Goal: Task Accomplishment & Management: Complete application form

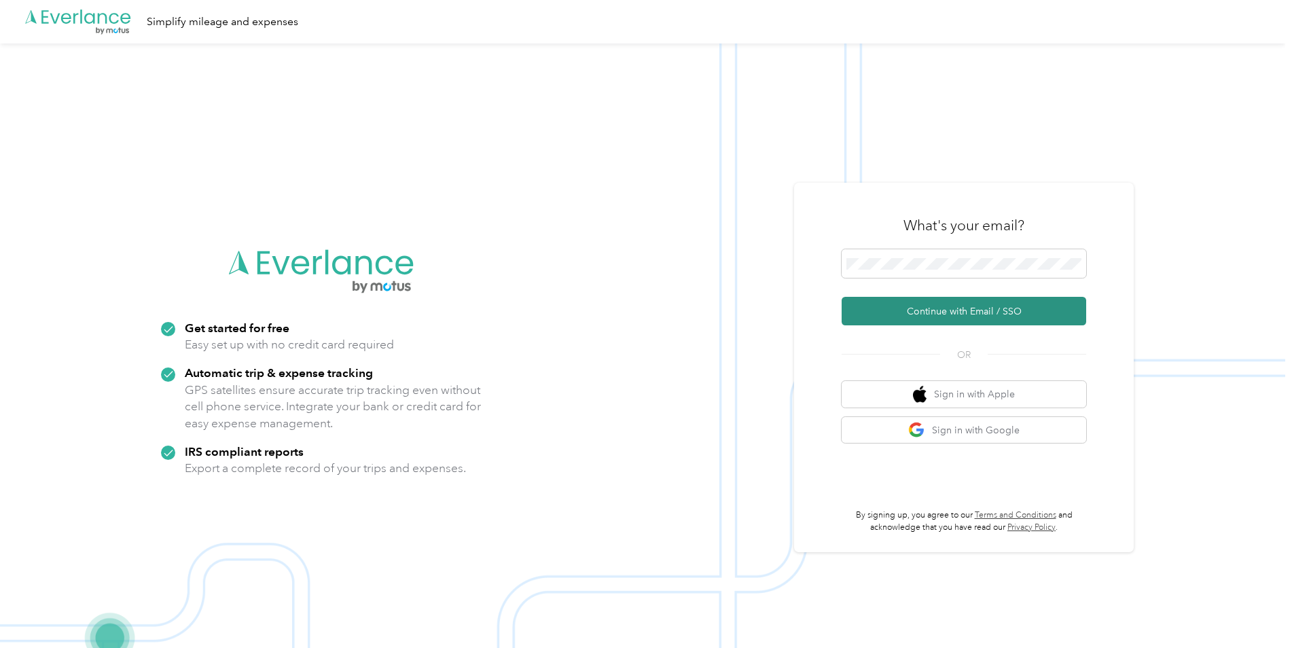
click at [924, 307] on button "Continue with Email / SSO" at bounding box center [964, 311] width 245 height 29
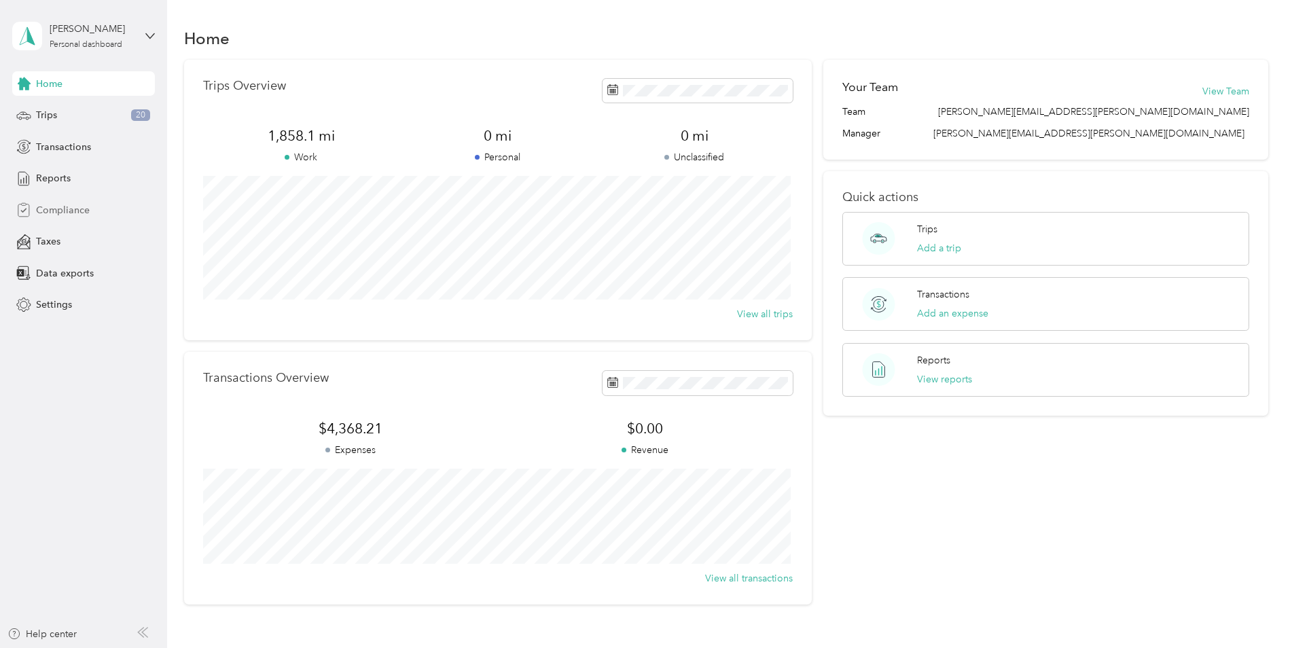
click at [54, 210] on span "Compliance" at bounding box center [63, 210] width 54 height 14
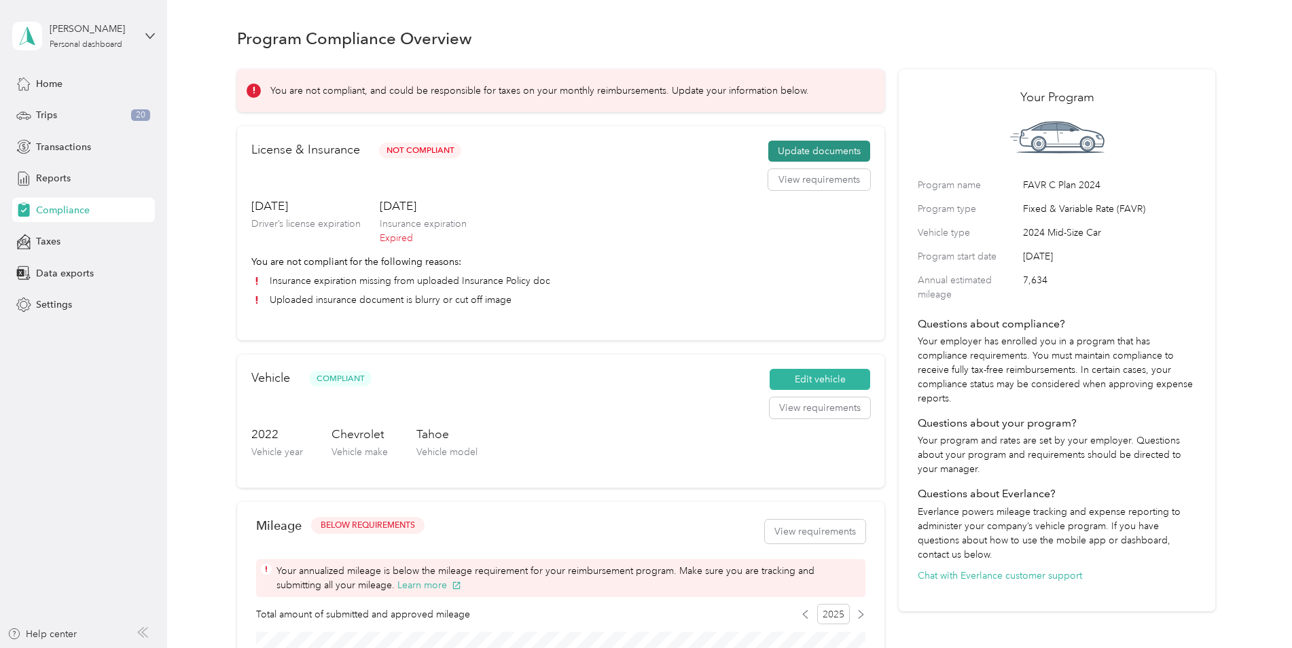
click at [844, 152] on button "Update documents" at bounding box center [819, 152] width 102 height 22
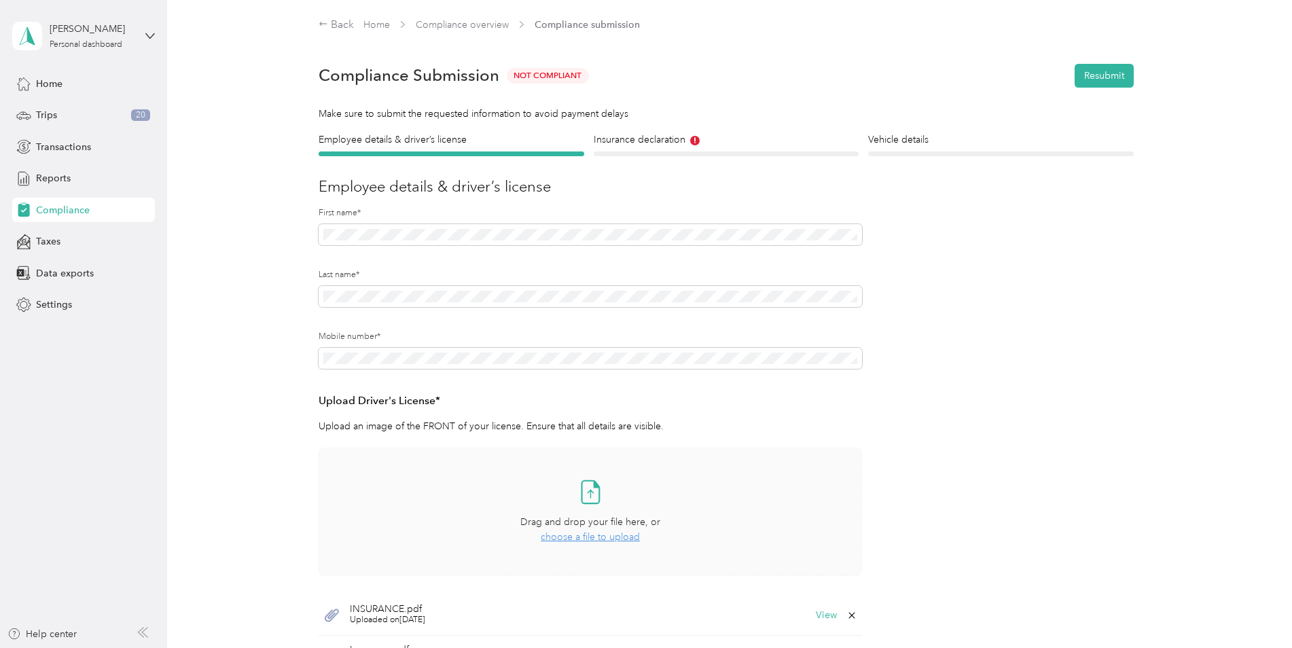
click at [598, 537] on span "choose a file to upload" at bounding box center [590, 537] width 99 height 12
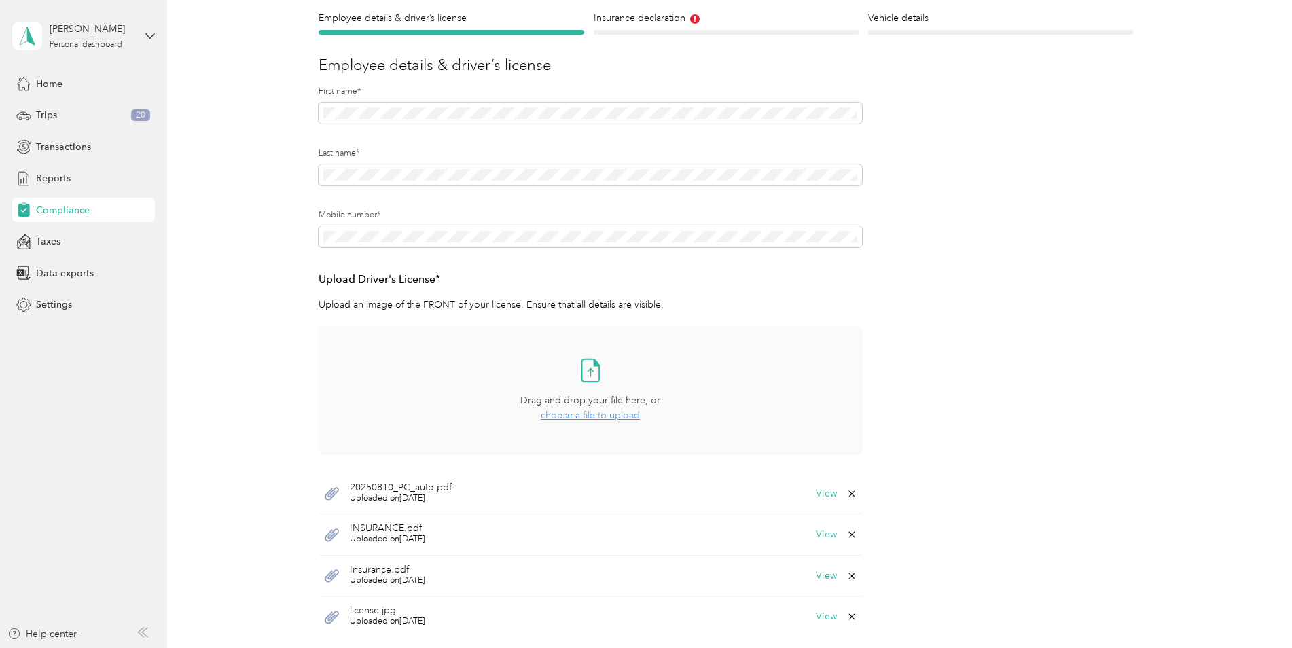
scroll to position [272, 0]
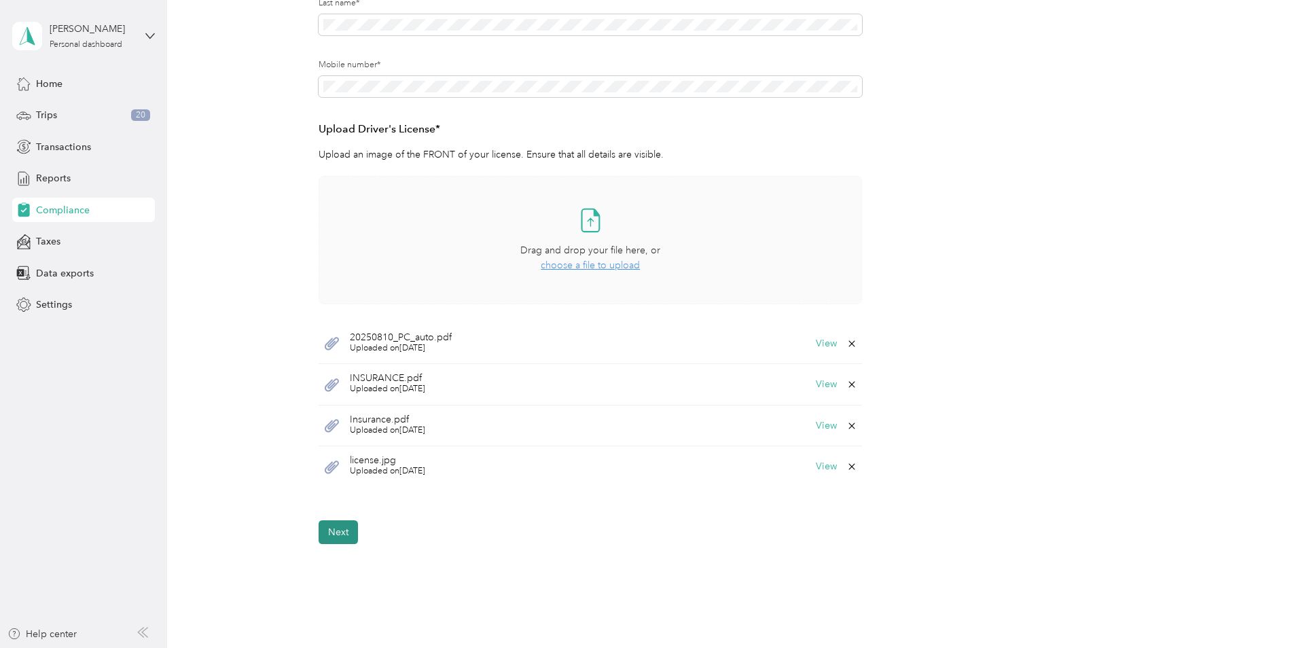
click at [342, 534] on button "Next" at bounding box center [338, 532] width 39 height 24
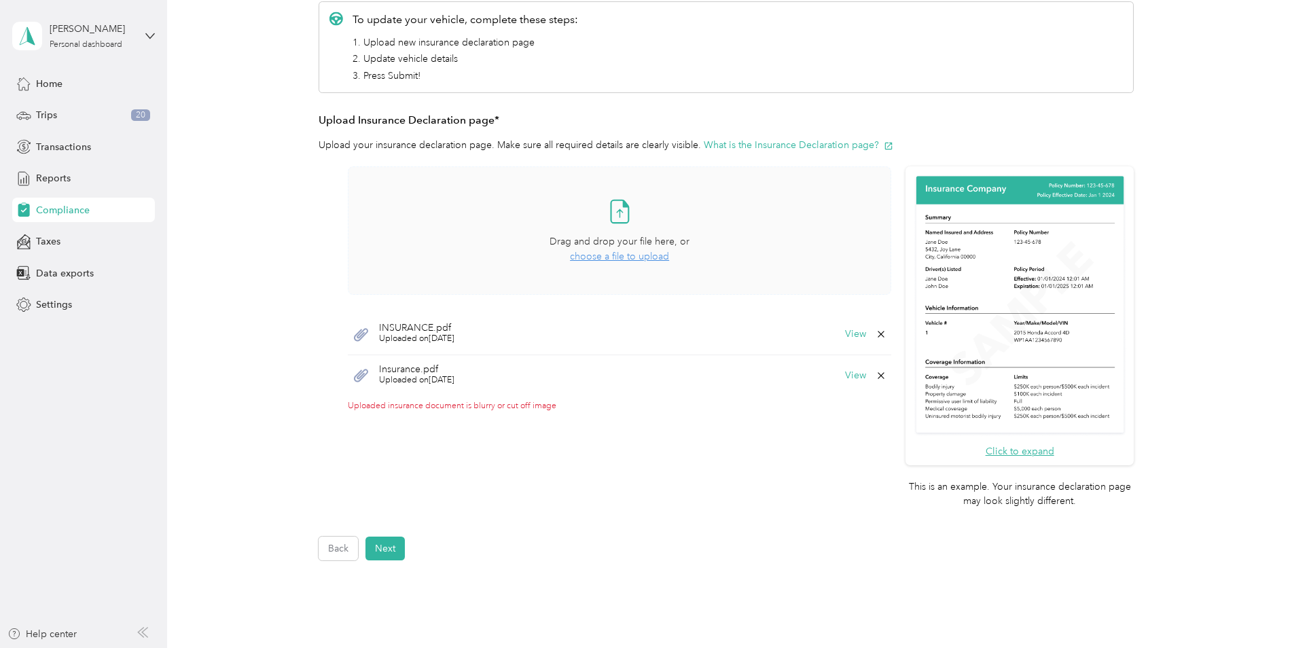
scroll to position [289, 0]
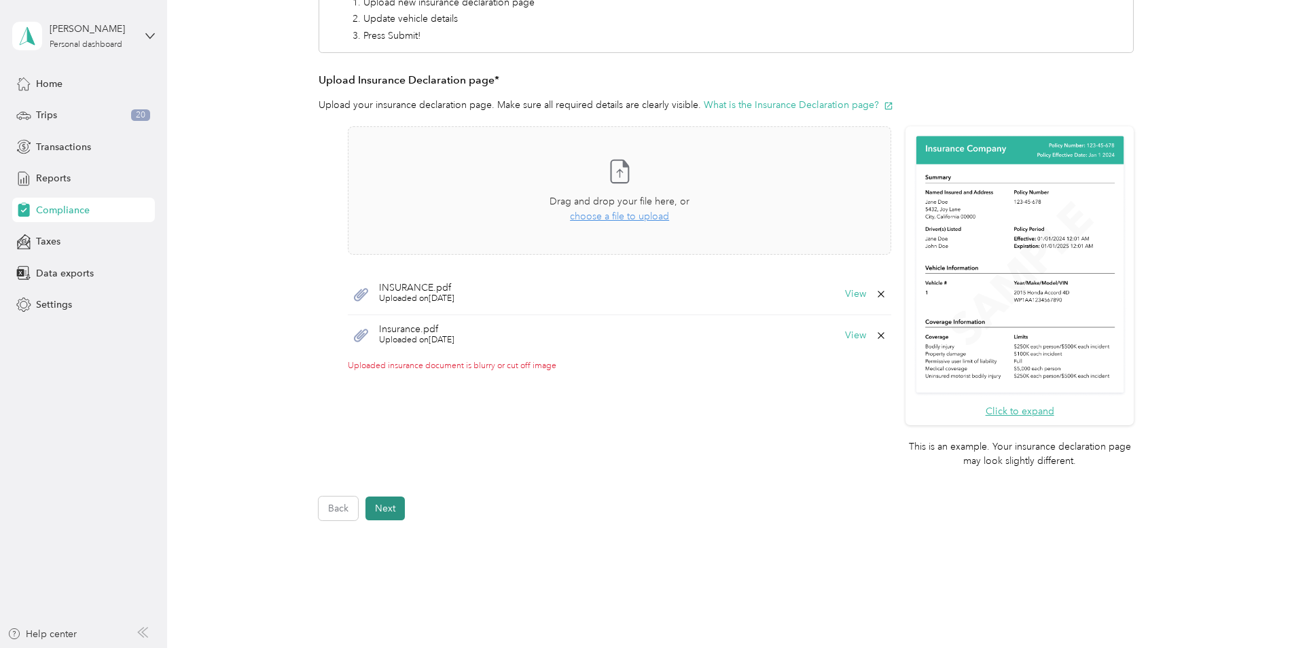
click at [383, 512] on button "Next" at bounding box center [384, 509] width 39 height 24
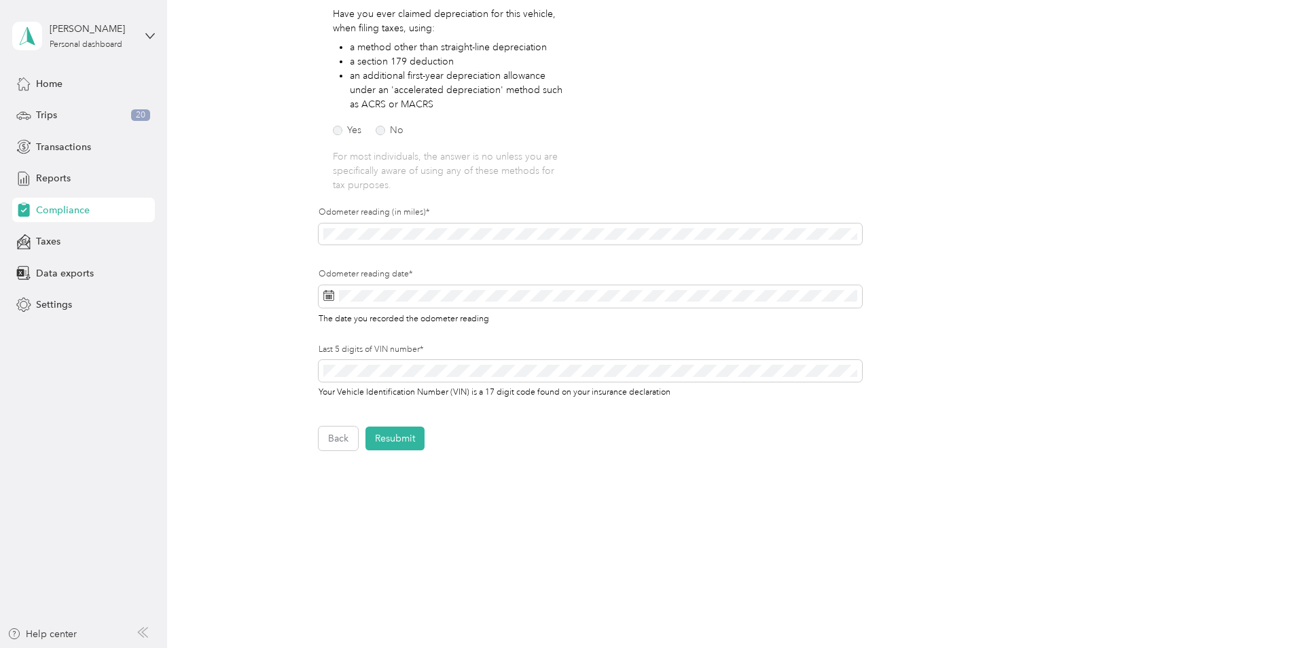
scroll to position [178, 0]
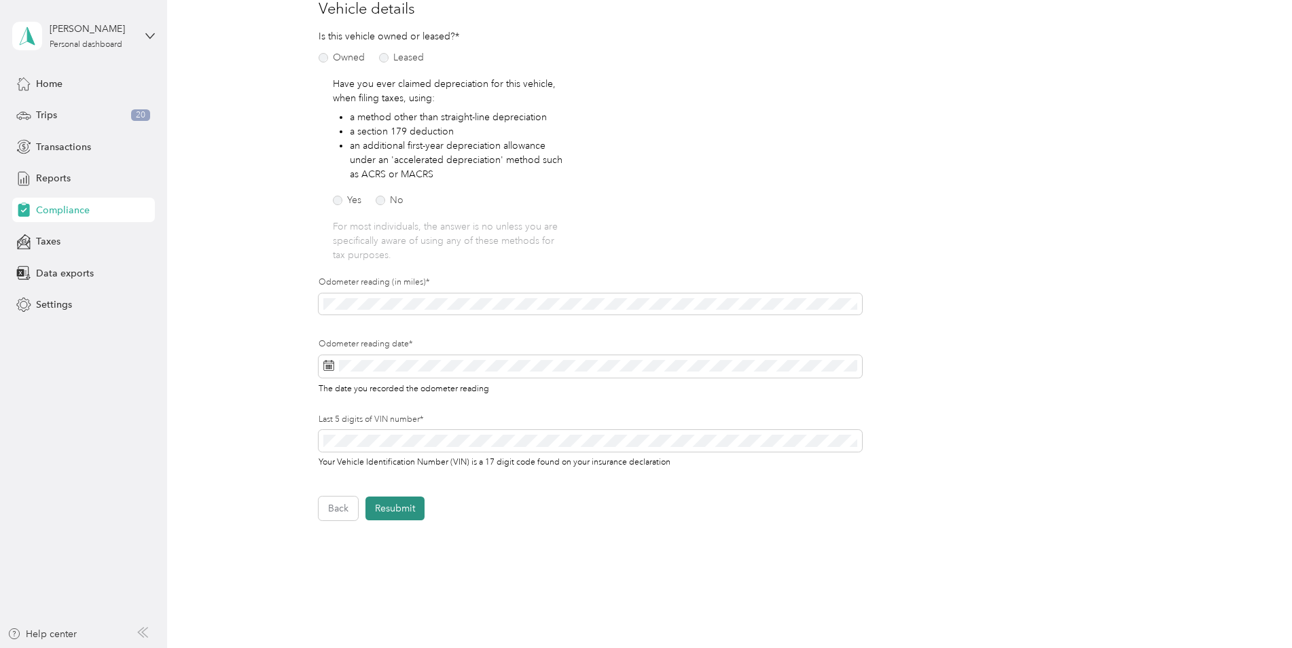
click at [381, 512] on button "Resubmit" at bounding box center [394, 509] width 59 height 24
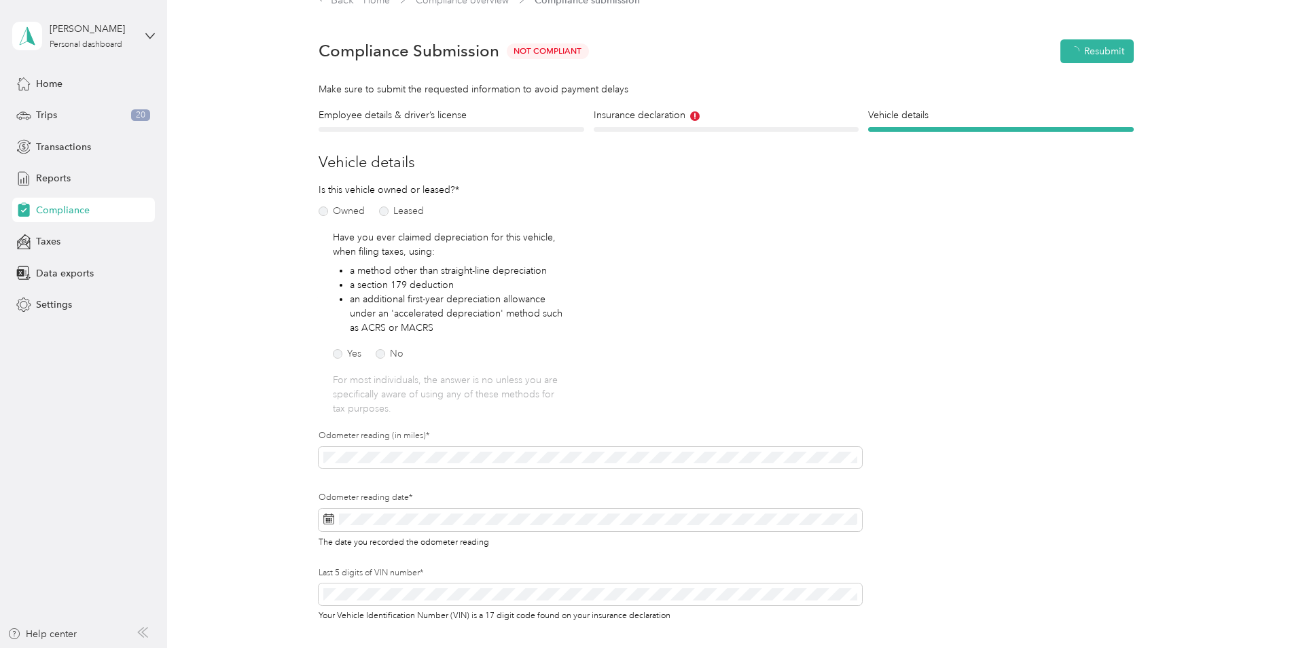
scroll to position [17, 0]
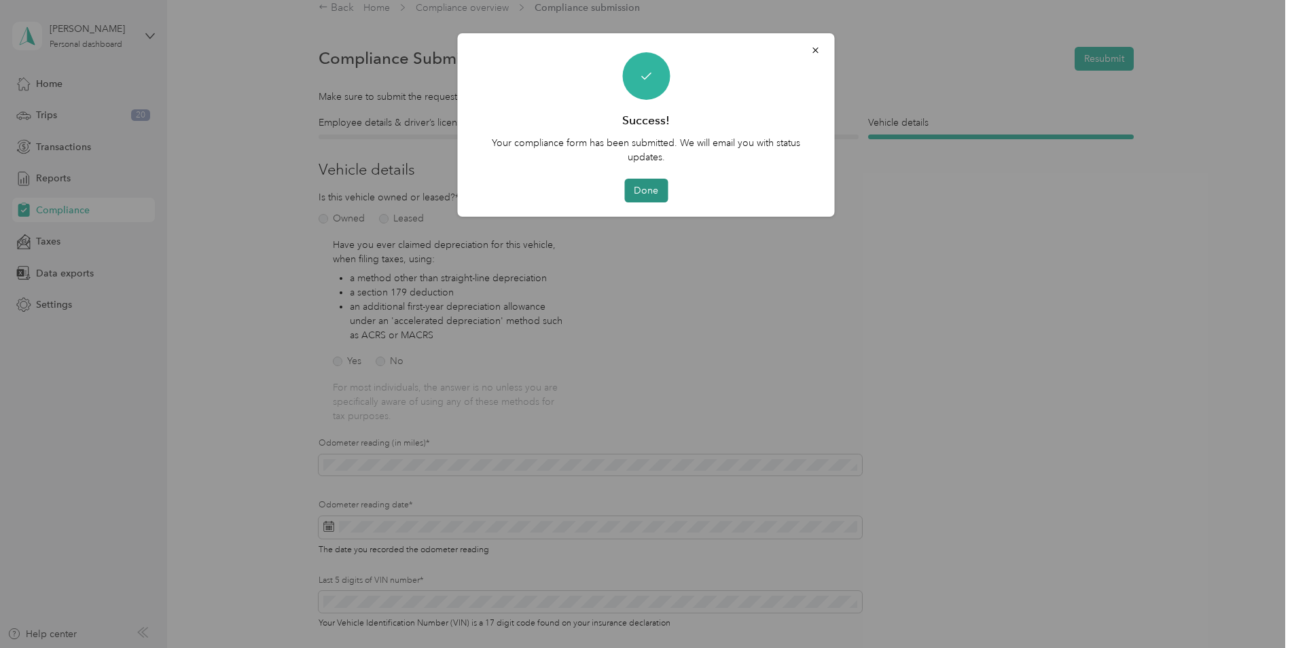
click at [634, 194] on button "Done" at bounding box center [645, 191] width 43 height 24
